Goal: Transaction & Acquisition: Purchase product/service

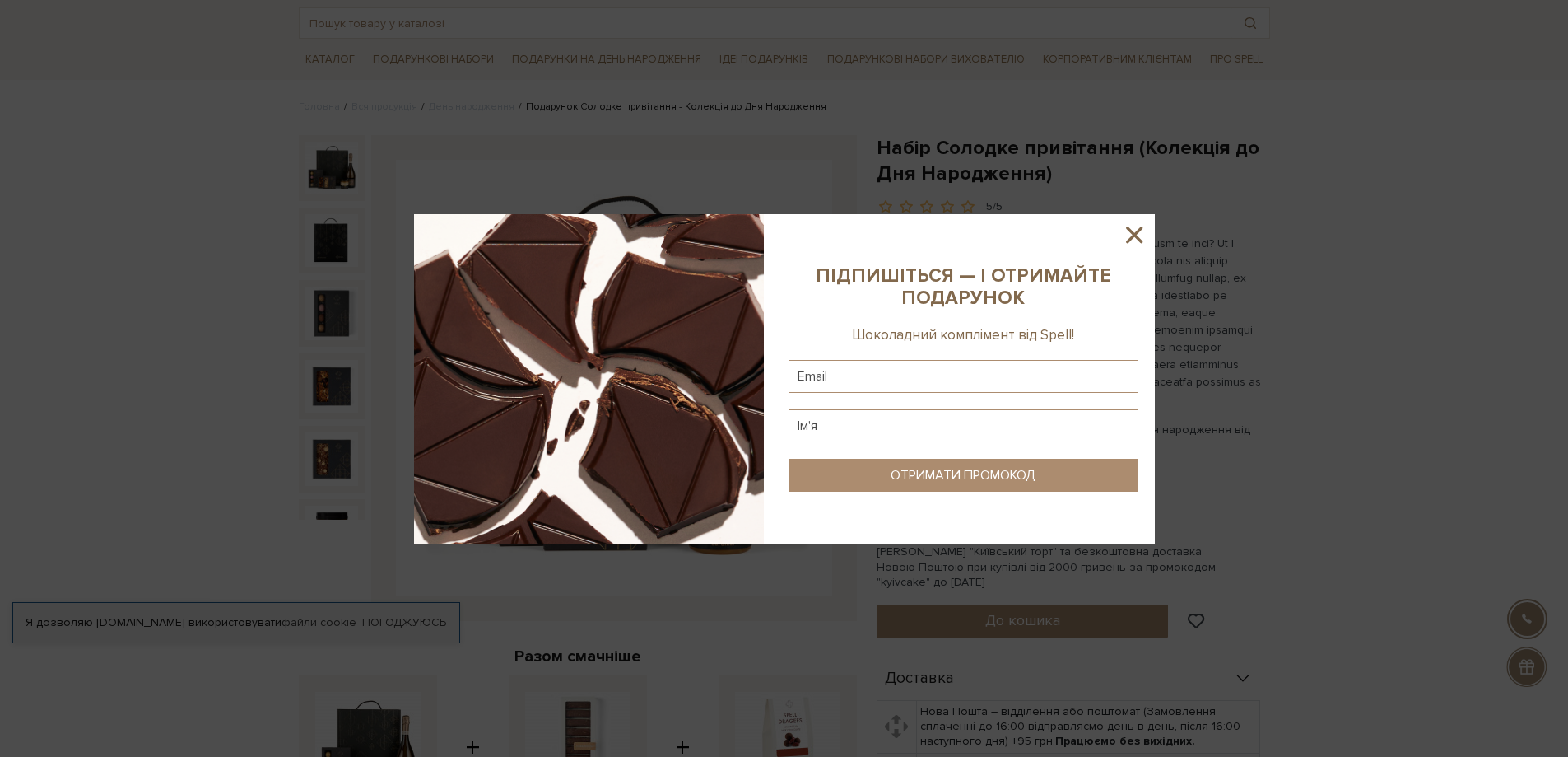
click at [1135, 233] on icon at bounding box center [1134, 234] width 28 height 28
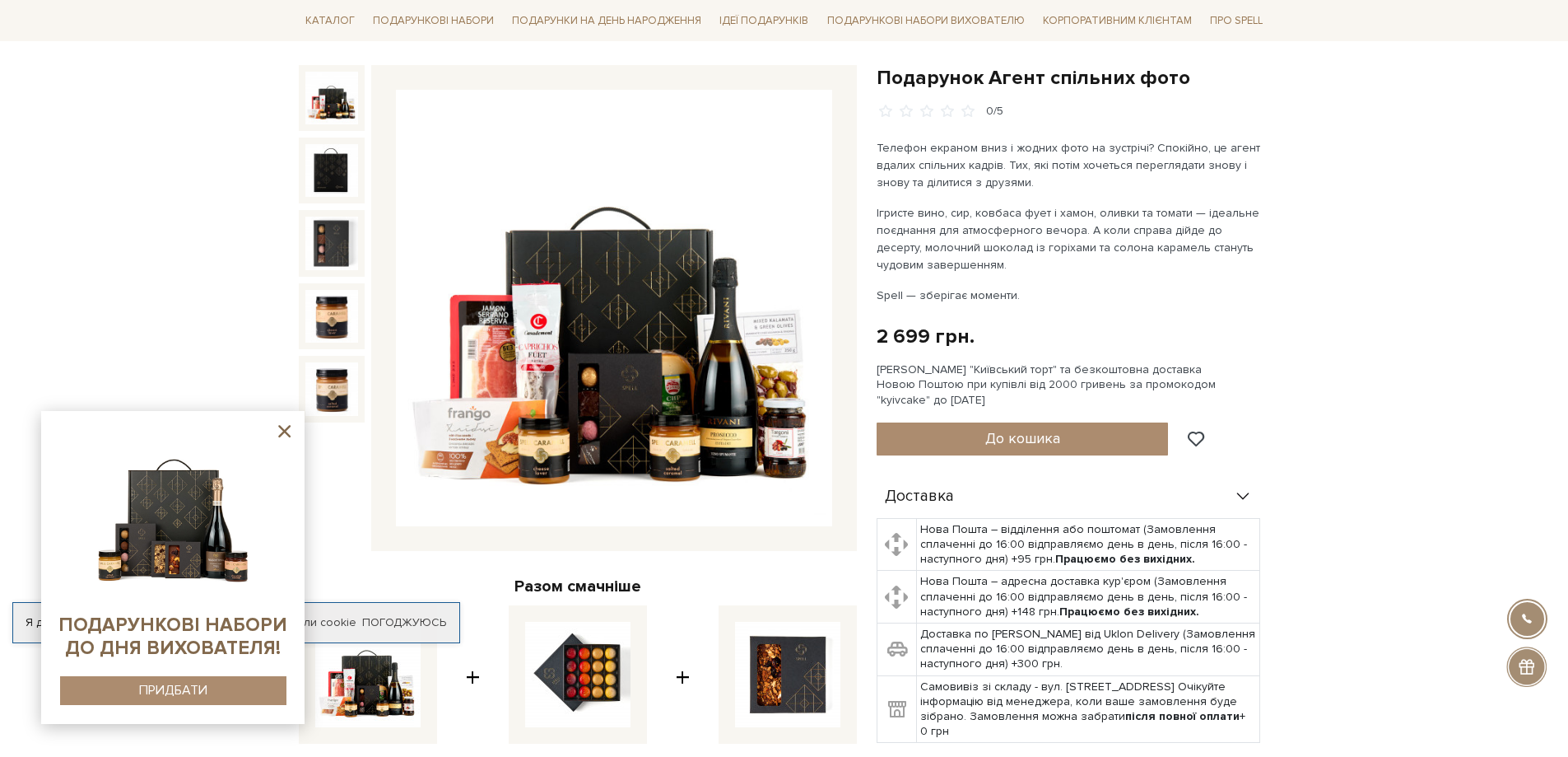
scroll to position [247, 0]
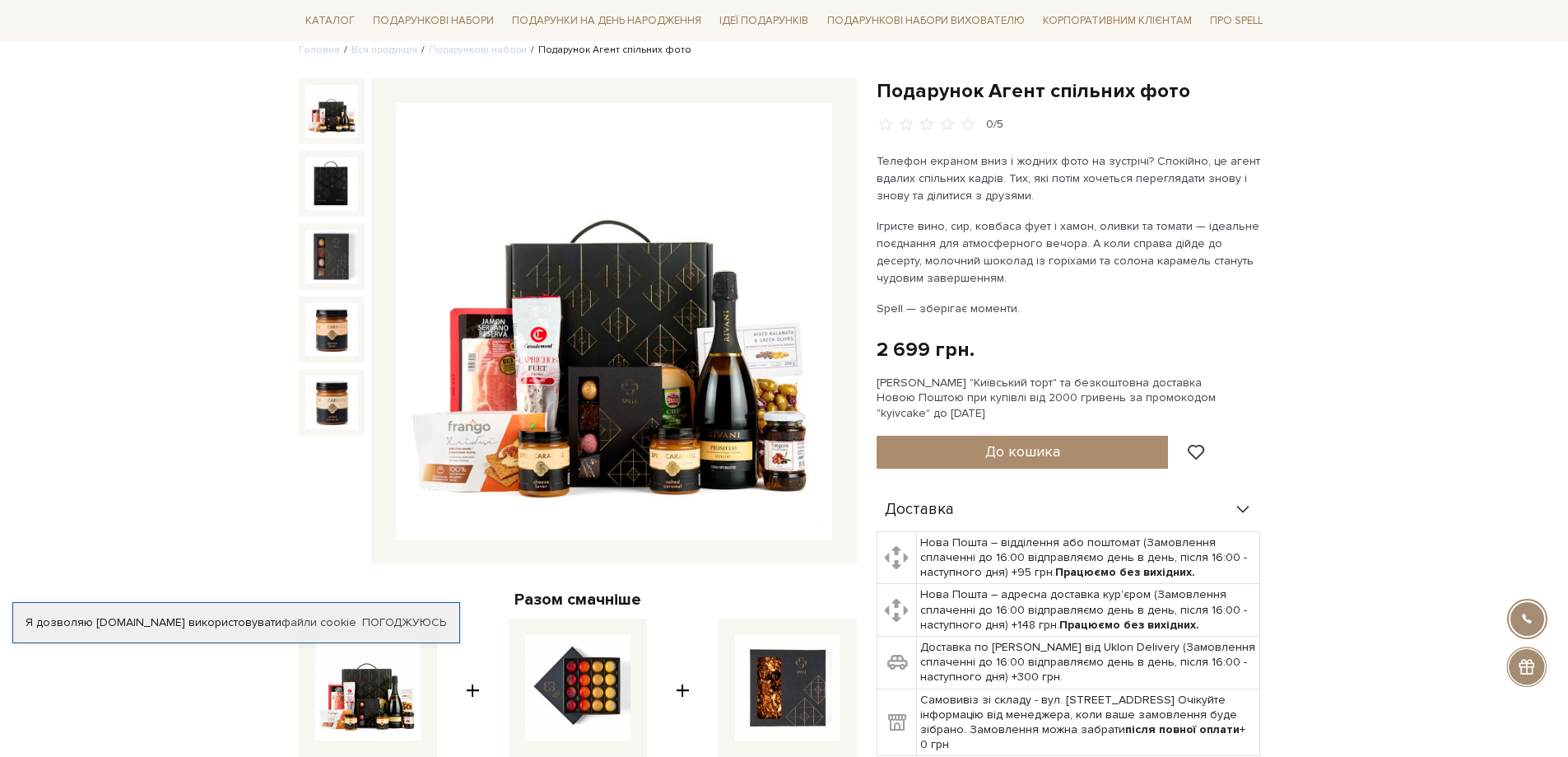
scroll to position [164, 0]
